Goal: Find specific page/section: Find specific page/section

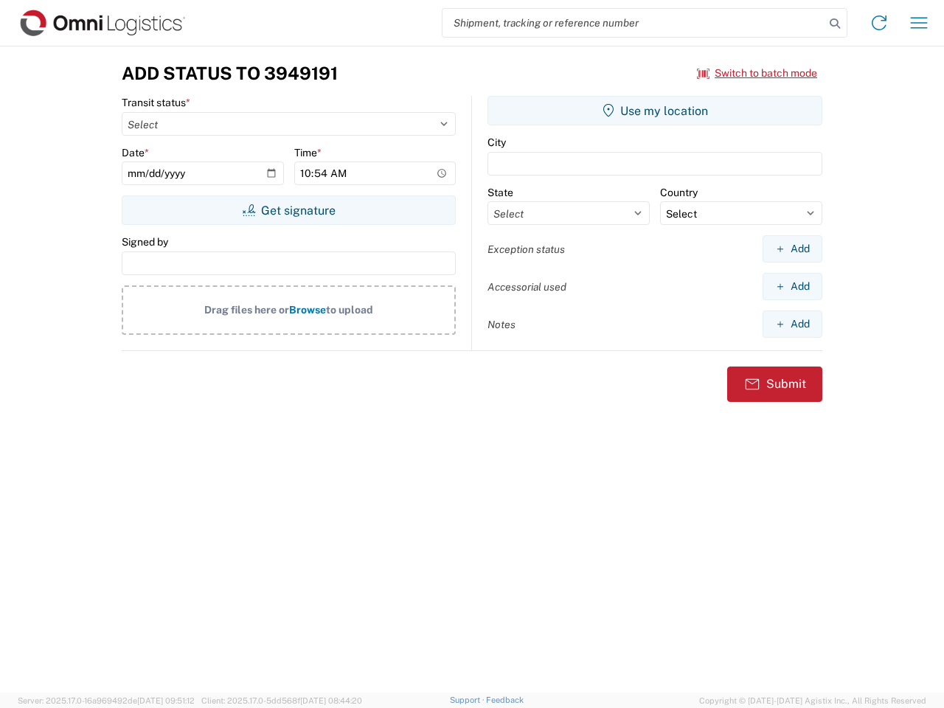
click at [634, 23] on input "search" at bounding box center [634, 23] width 382 height 28
click at [835, 24] on icon at bounding box center [835, 23] width 21 height 21
click at [879, 23] on icon at bounding box center [880, 23] width 24 height 24
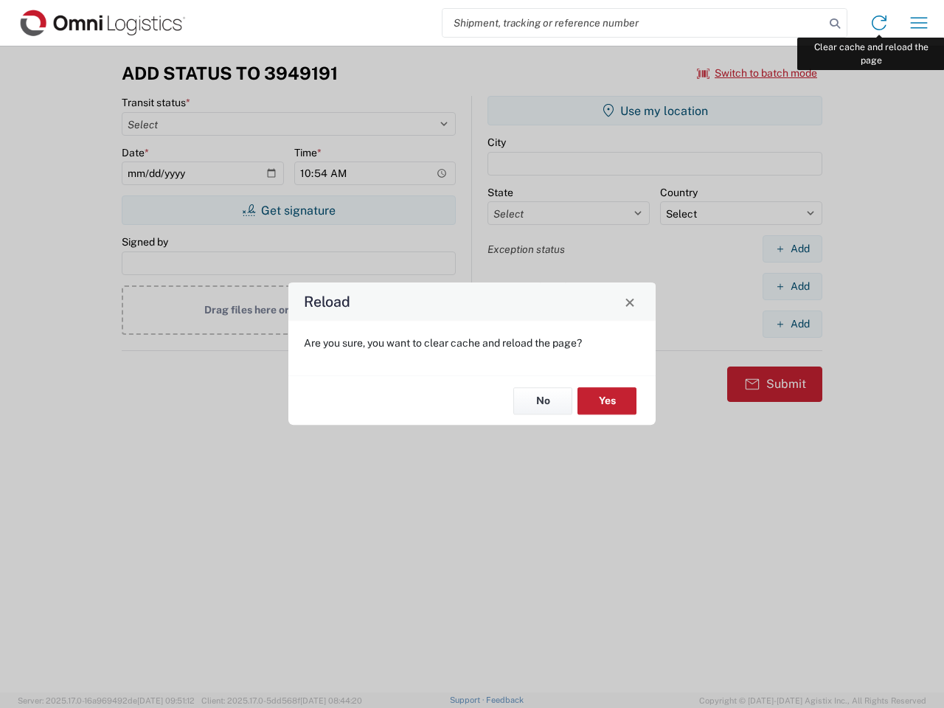
click at [919, 23] on div "Reload Are you sure, you want to clear cache and reload the page? No Yes" at bounding box center [472, 354] width 944 height 708
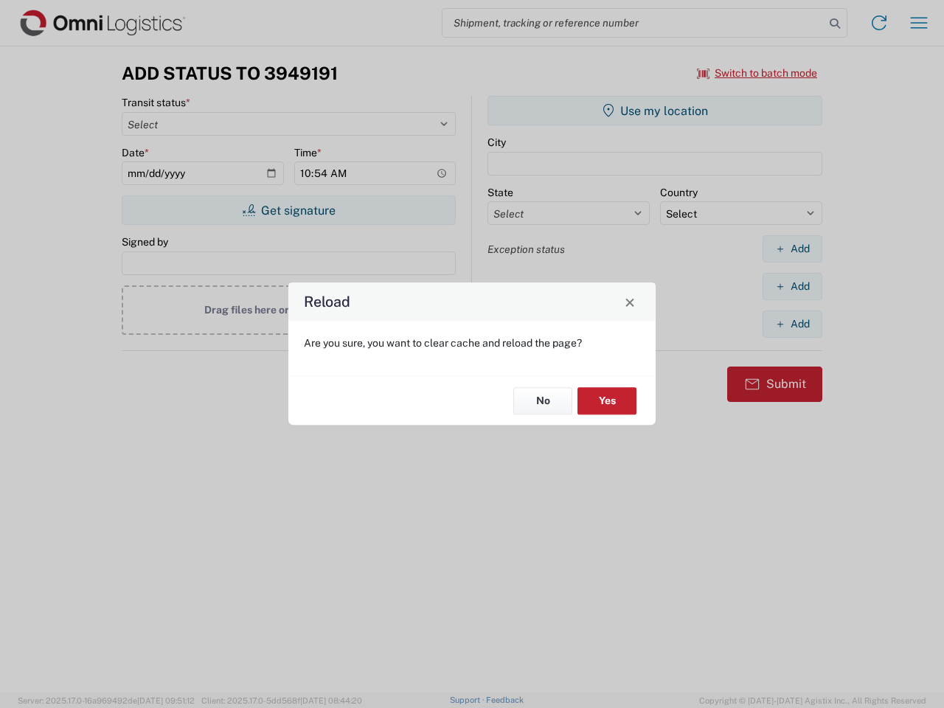
click at [758, 73] on div "Reload Are you sure, you want to clear cache and reload the page? No Yes" at bounding box center [472, 354] width 944 height 708
click at [288, 210] on div "Reload Are you sure, you want to clear cache and reload the page? No Yes" at bounding box center [472, 354] width 944 height 708
click at [655, 111] on div "Reload Are you sure, you want to clear cache and reload the page? No Yes" at bounding box center [472, 354] width 944 height 708
click at [792, 249] on div "Reload Are you sure, you want to clear cache and reload the page? No Yes" at bounding box center [472, 354] width 944 height 708
click at [792, 286] on div "Reload Are you sure, you want to clear cache and reload the page? No Yes" at bounding box center [472, 354] width 944 height 708
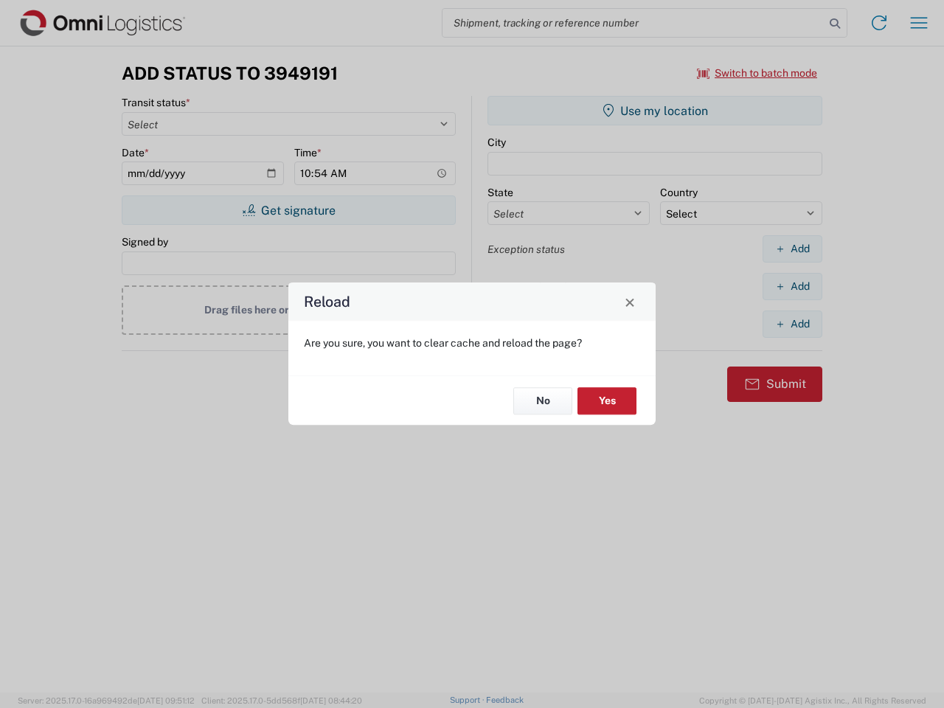
click at [792, 324] on div "Reload Are you sure, you want to clear cache and reload the page? No Yes" at bounding box center [472, 354] width 944 height 708
